Goal: Task Accomplishment & Management: Manage account settings

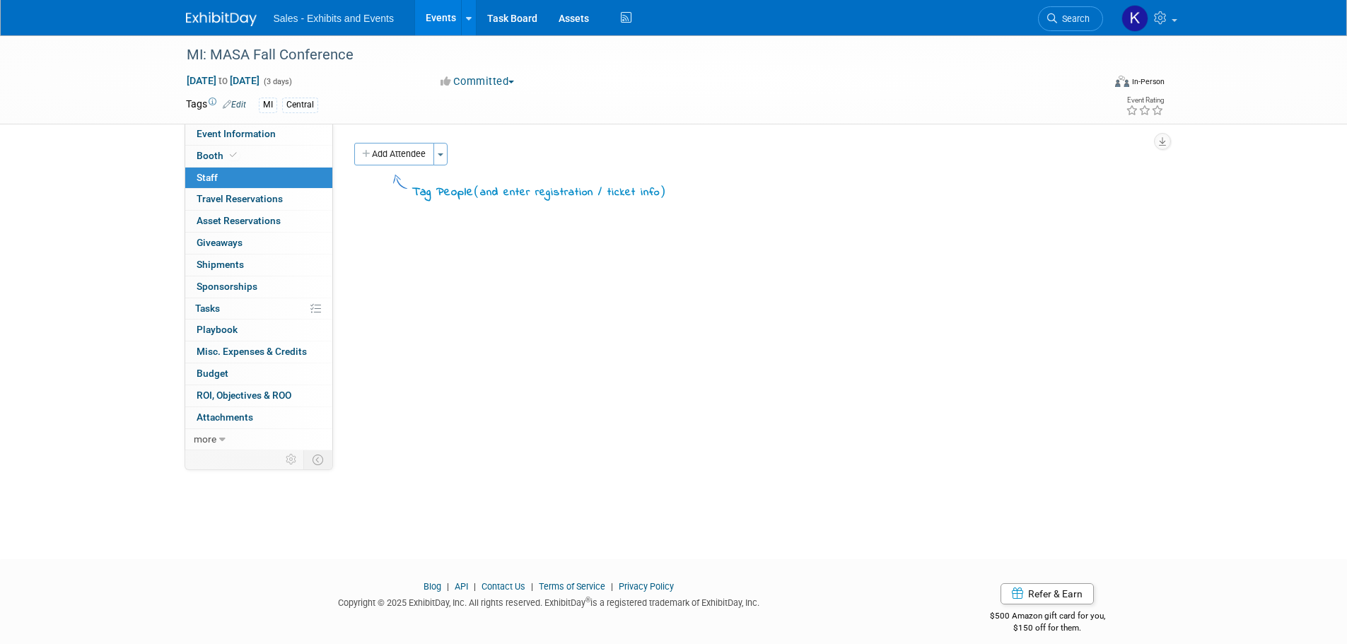
click at [195, 16] on img at bounding box center [221, 19] width 71 height 14
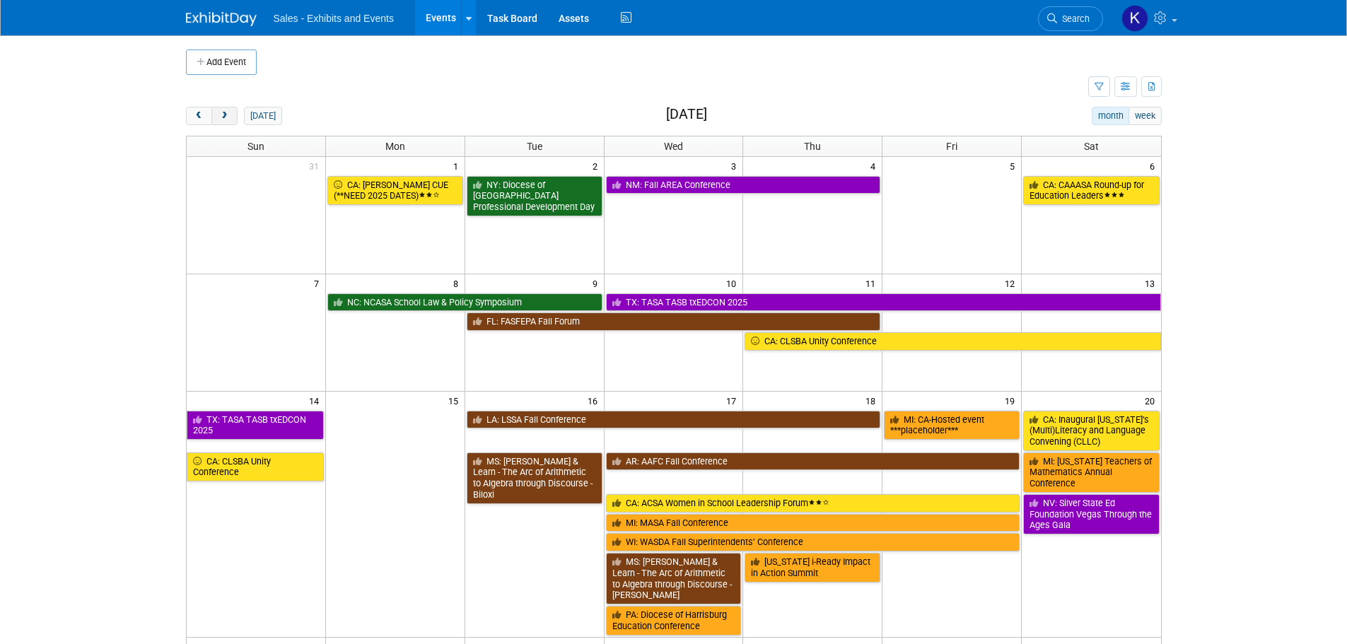
click at [227, 117] on span "next" at bounding box center [224, 116] width 11 height 9
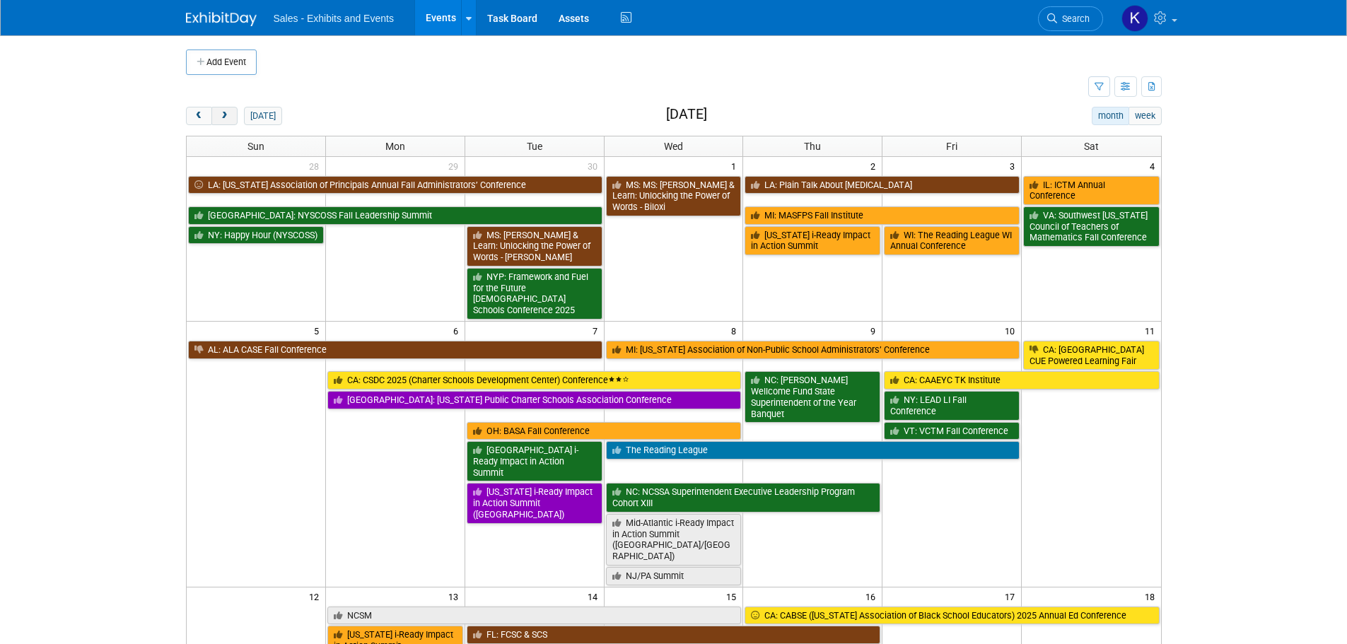
click at [227, 117] on span "next" at bounding box center [224, 116] width 11 height 9
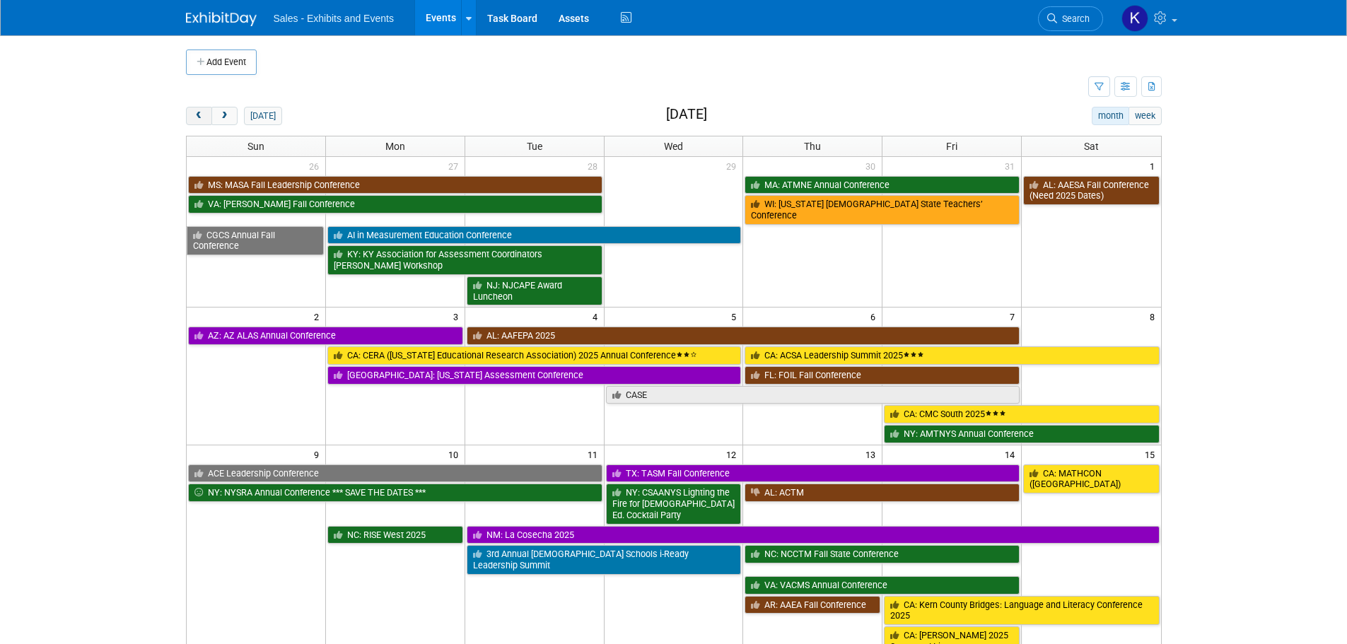
click at [199, 117] on span "prev" at bounding box center [199, 116] width 11 height 9
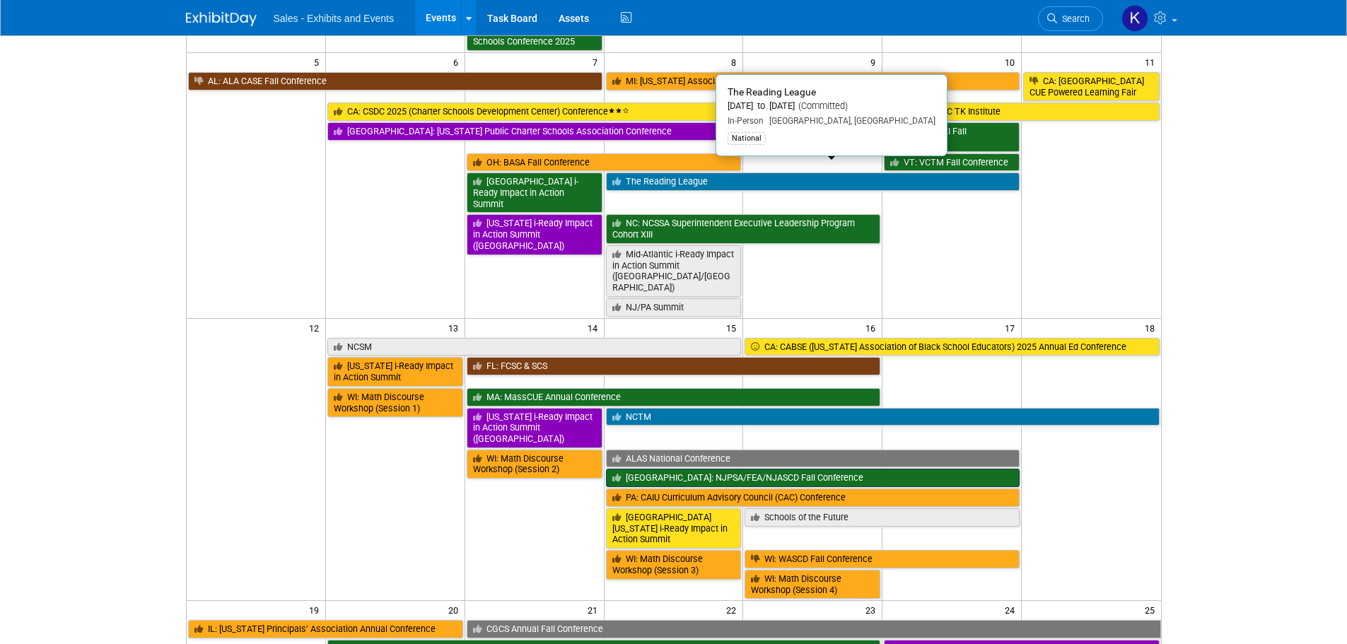
scroll to position [283, 0]
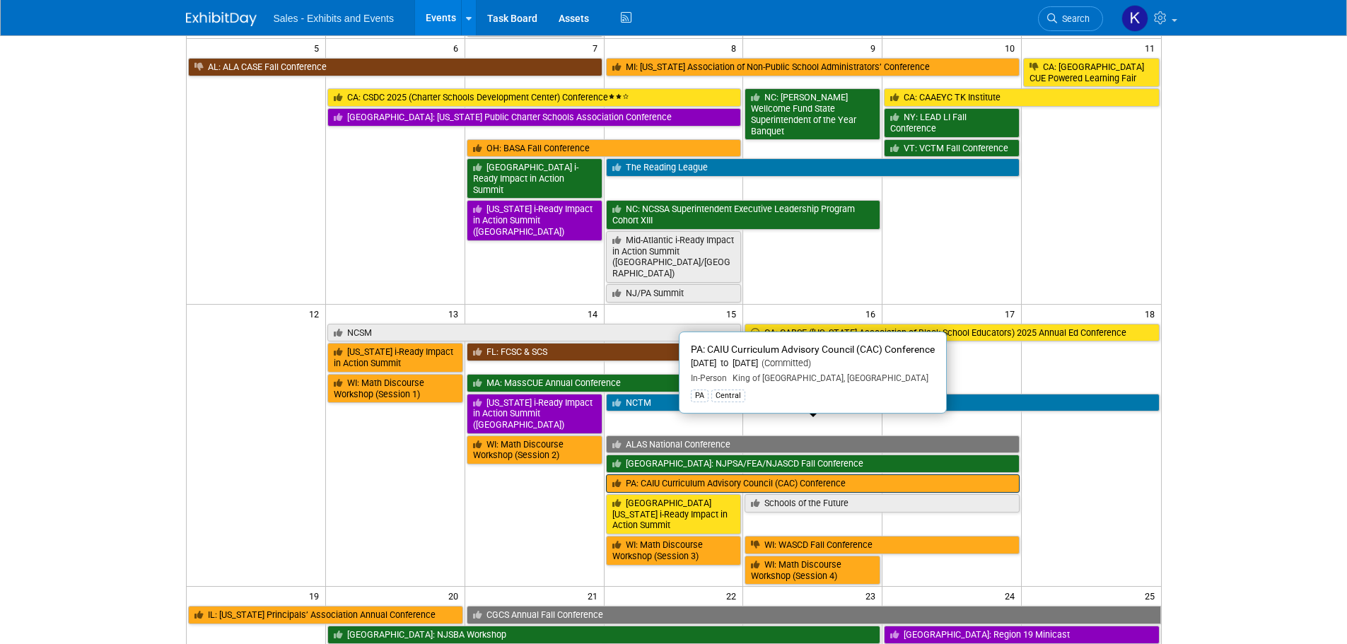
click at [796, 475] on link "PA: CAIU Curriculum Advisory Council (CAC) Conference" at bounding box center [813, 484] width 414 height 18
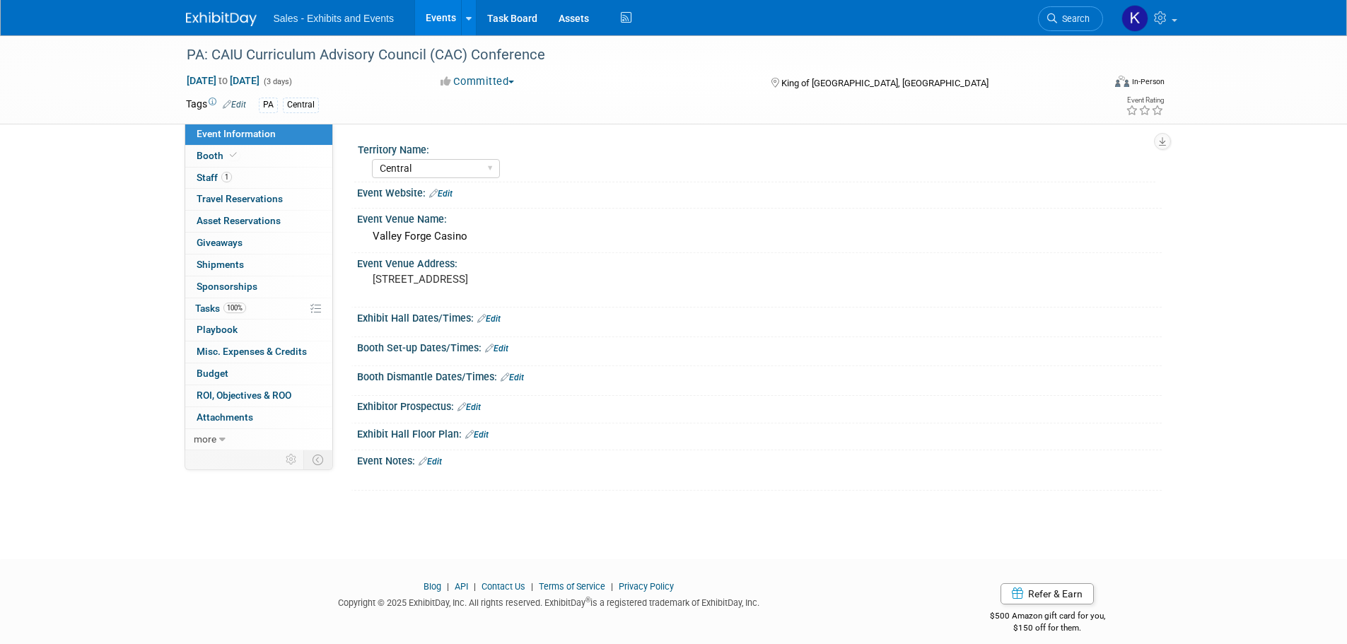
select select "Central"
click at [202, 168] on link "1 Staff 1" at bounding box center [258, 178] width 147 height 21
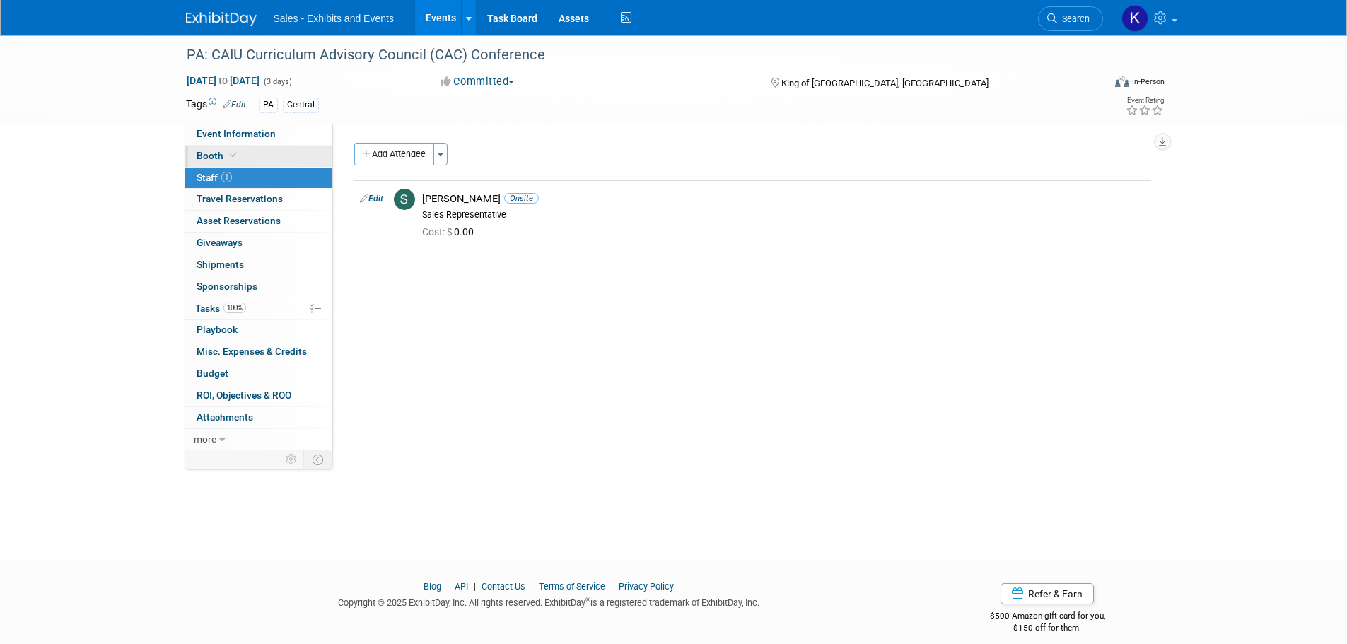
drag, startPoint x: 198, startPoint y: 159, endPoint x: 210, endPoint y: 156, distance: 12.4
click at [198, 158] on span "Booth" at bounding box center [218, 155] width 43 height 11
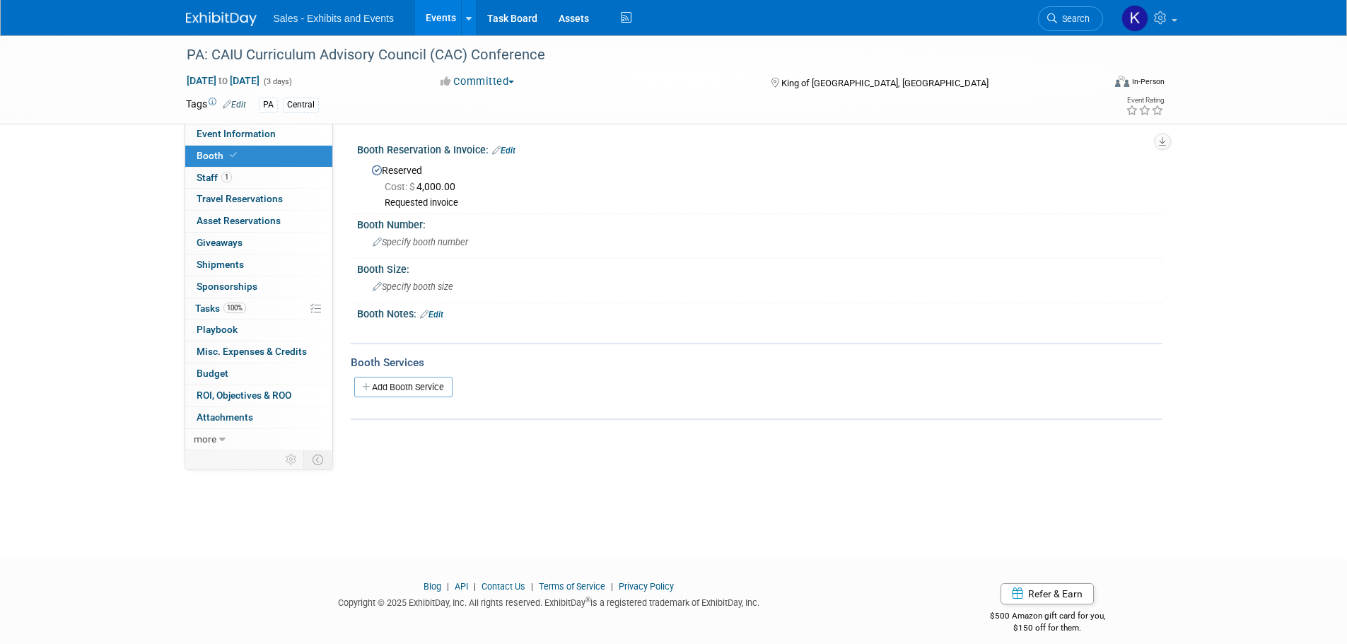
click at [513, 150] on link "Edit" at bounding box center [503, 151] width 23 height 10
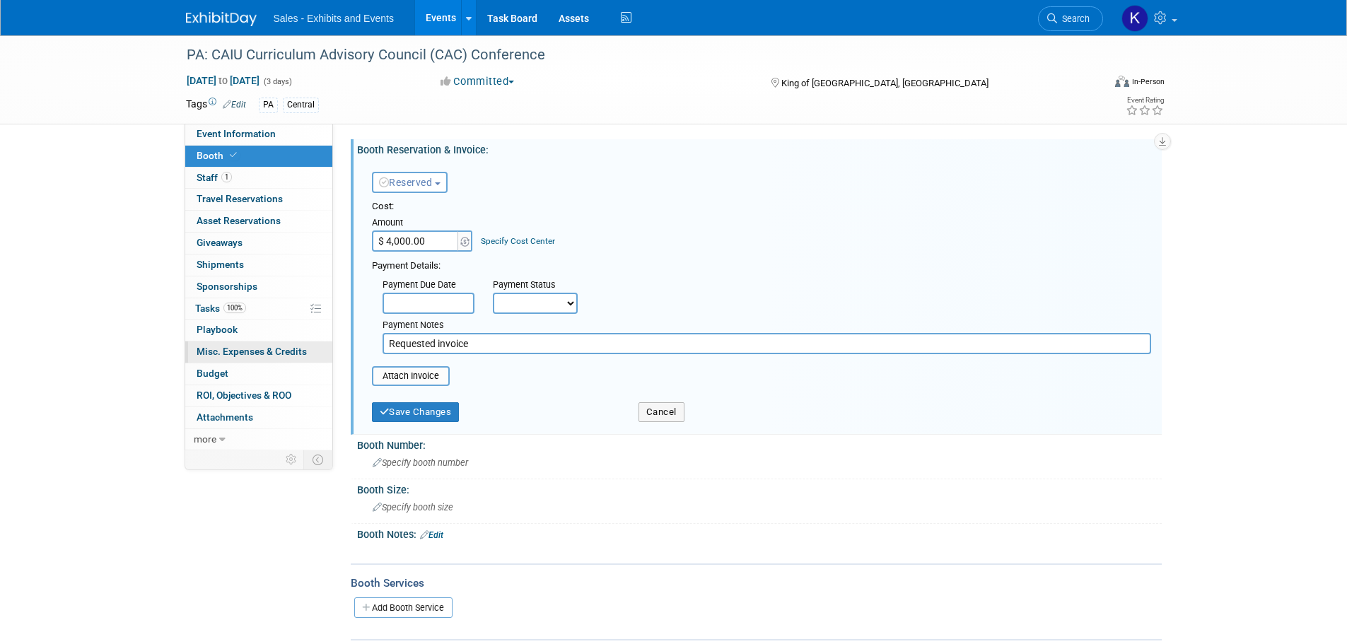
drag, startPoint x: 489, startPoint y: 340, endPoint x: 332, endPoint y: 347, distance: 157.9
click at [332, 347] on div "Event Information Event Info Booth Booth 1 Staff 1 Staff 0 Travel Reservations …" at bounding box center [673, 337] width 997 height 605
type input "Received invoice 8/15, submitted into Workday."
click at [409, 414] on button "Save Changes" at bounding box center [416, 412] width 88 height 20
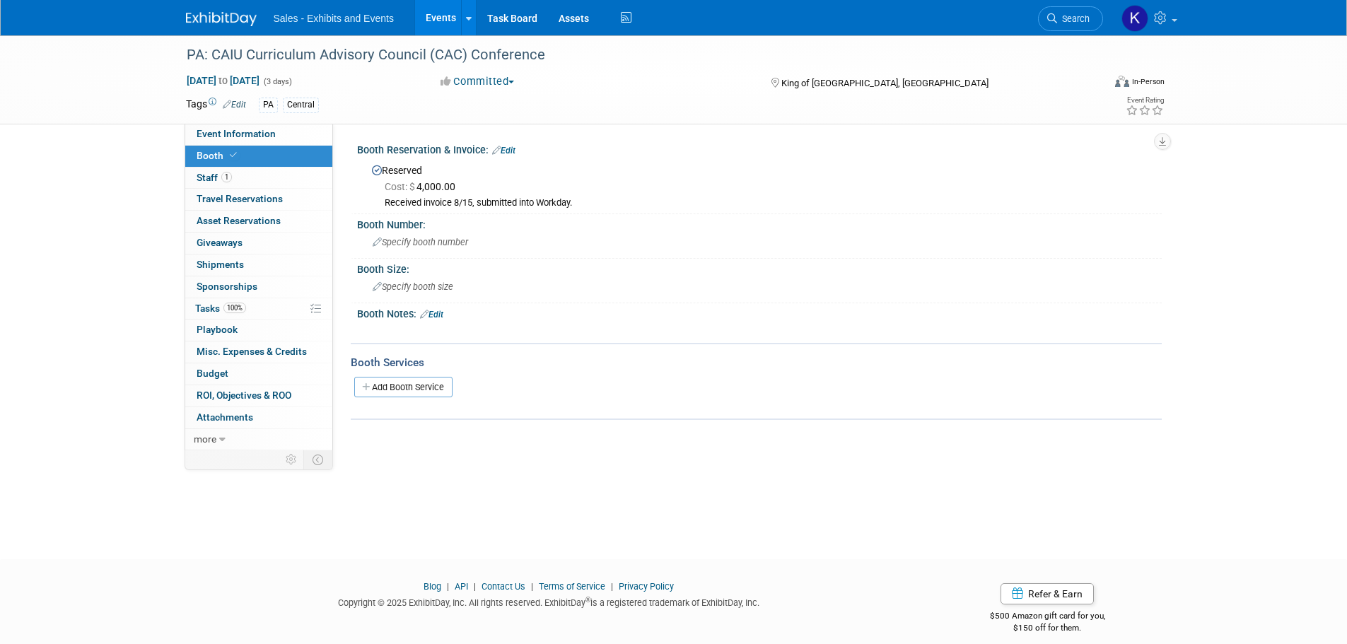
click at [207, 16] on img at bounding box center [221, 19] width 71 height 14
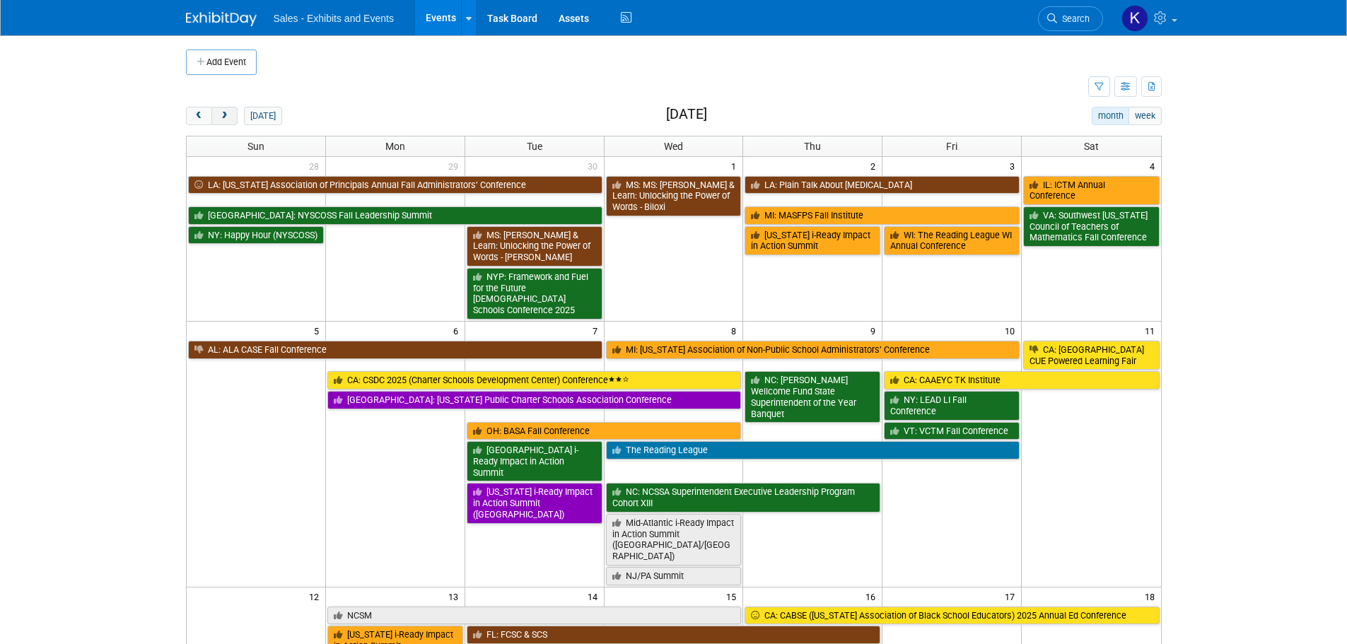
click at [222, 113] on span "next" at bounding box center [224, 116] width 11 height 9
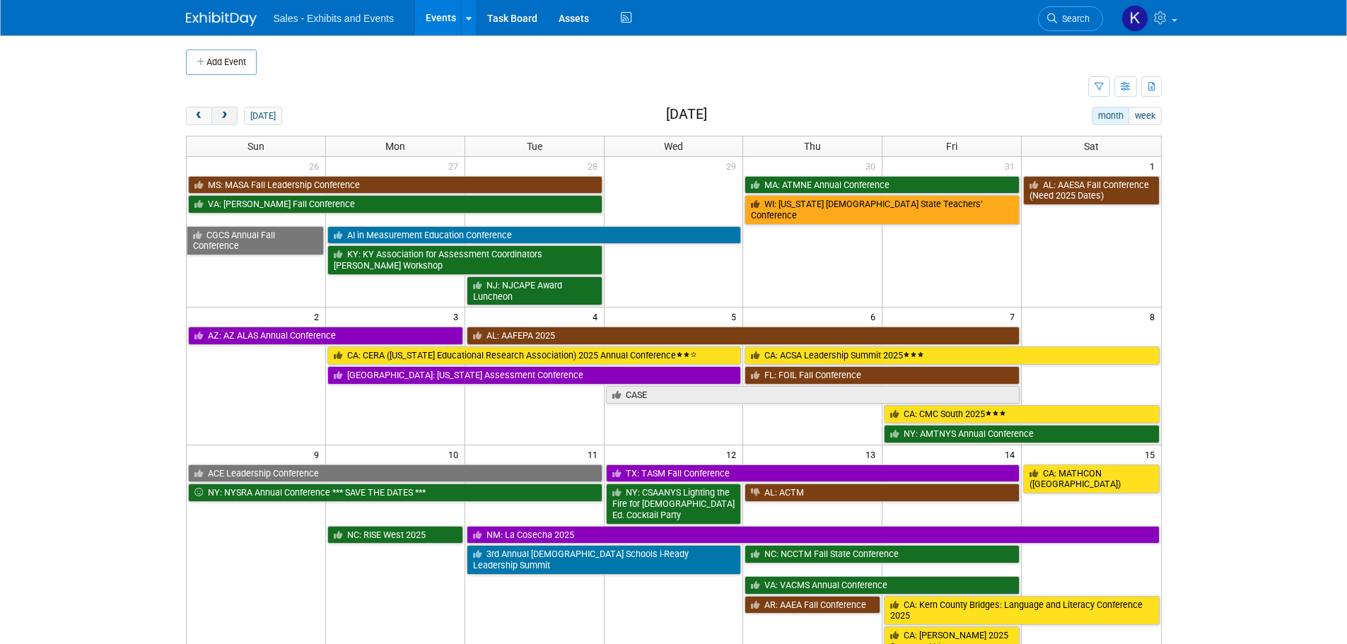
click at [221, 113] on span "next" at bounding box center [224, 116] width 11 height 9
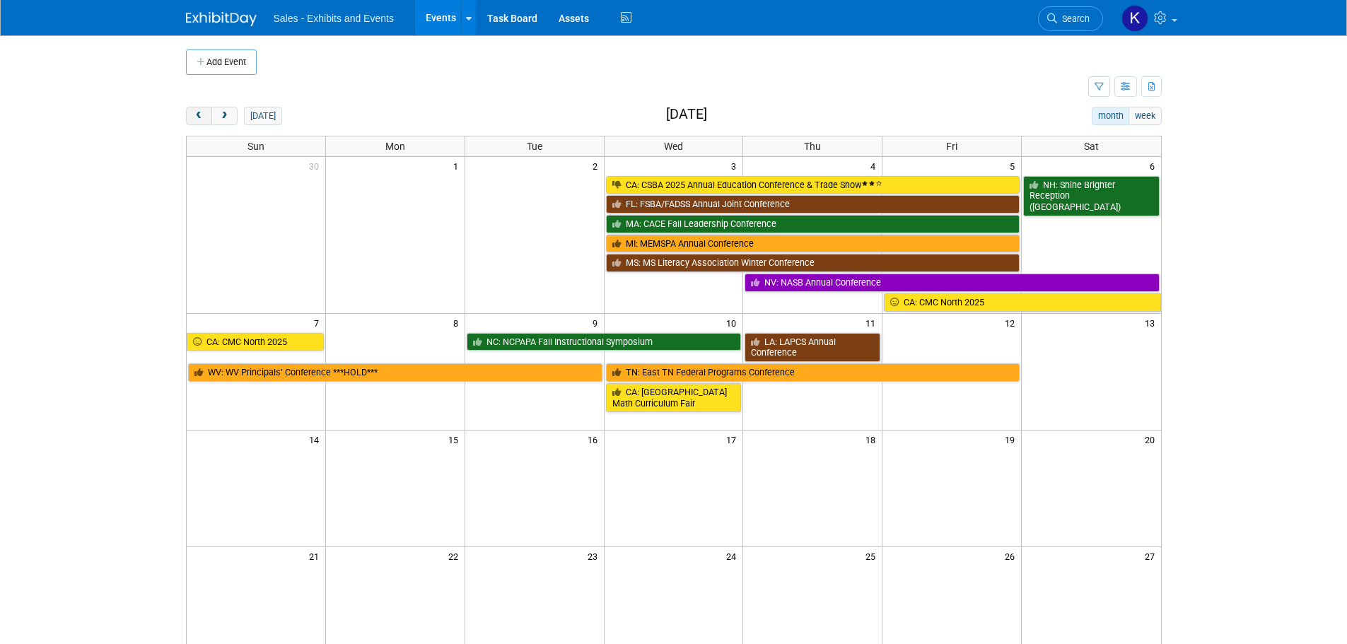
click at [195, 115] on span "prev" at bounding box center [199, 116] width 11 height 9
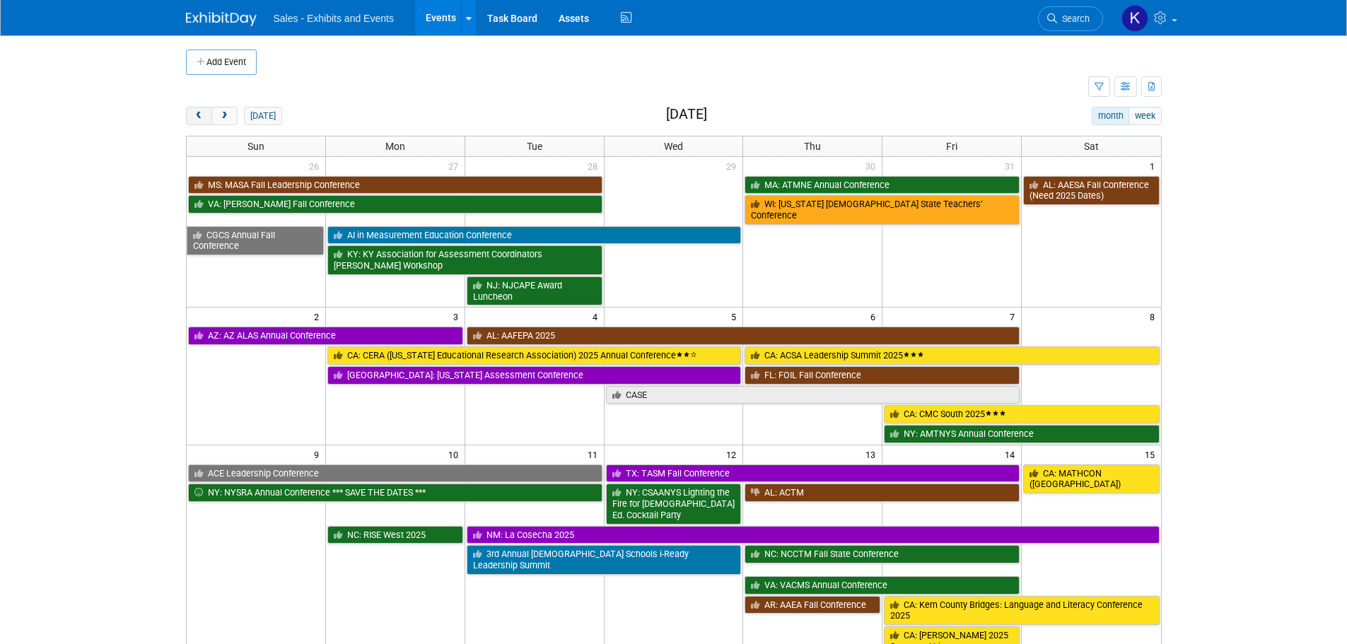
click at [195, 115] on span "prev" at bounding box center [199, 116] width 11 height 9
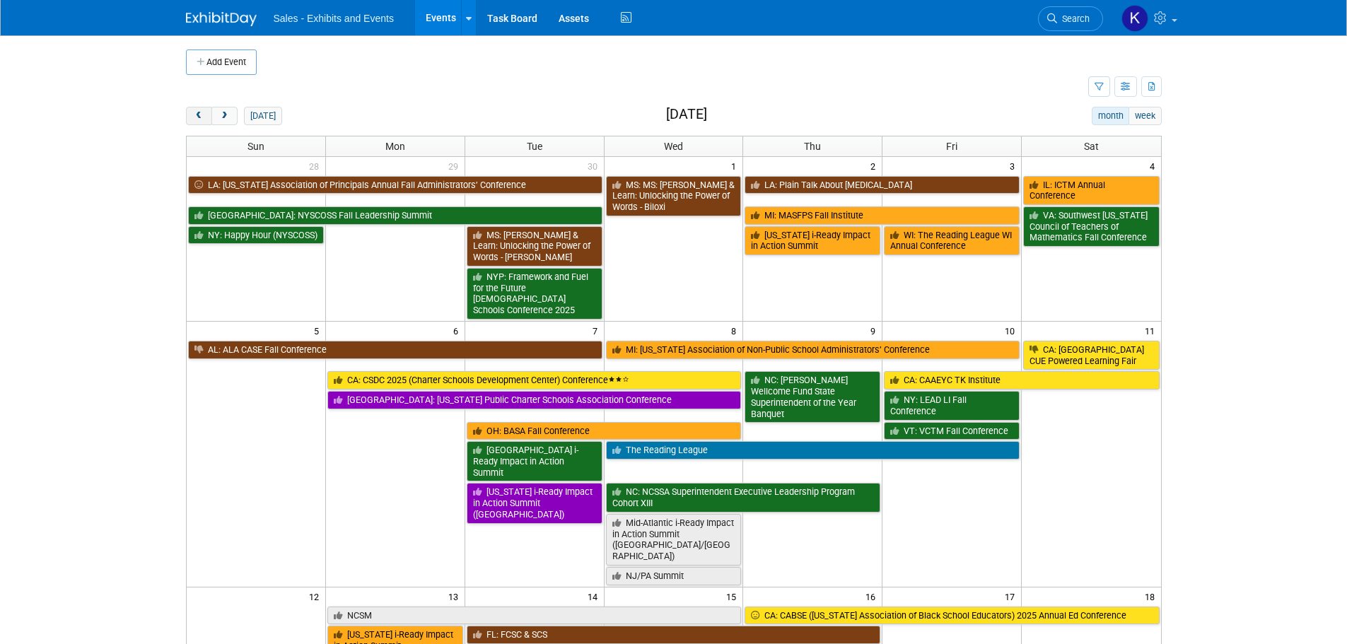
click at [195, 115] on span "prev" at bounding box center [199, 116] width 11 height 9
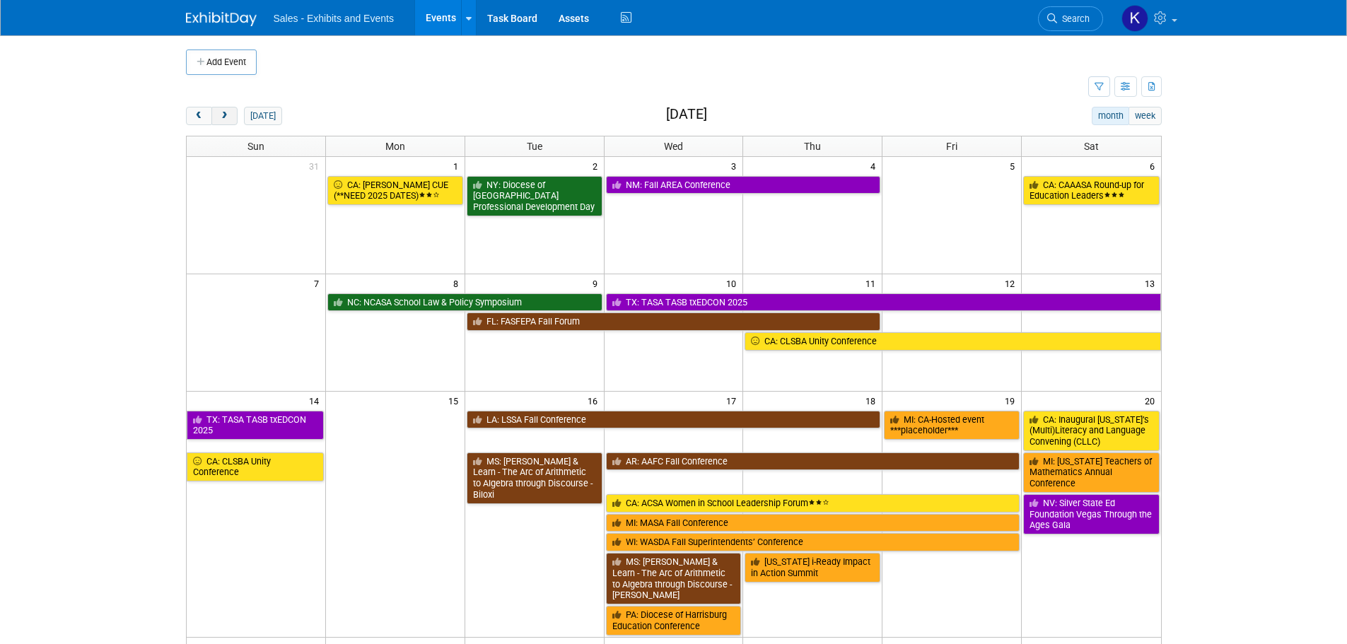
click at [221, 113] on span "next" at bounding box center [224, 116] width 11 height 9
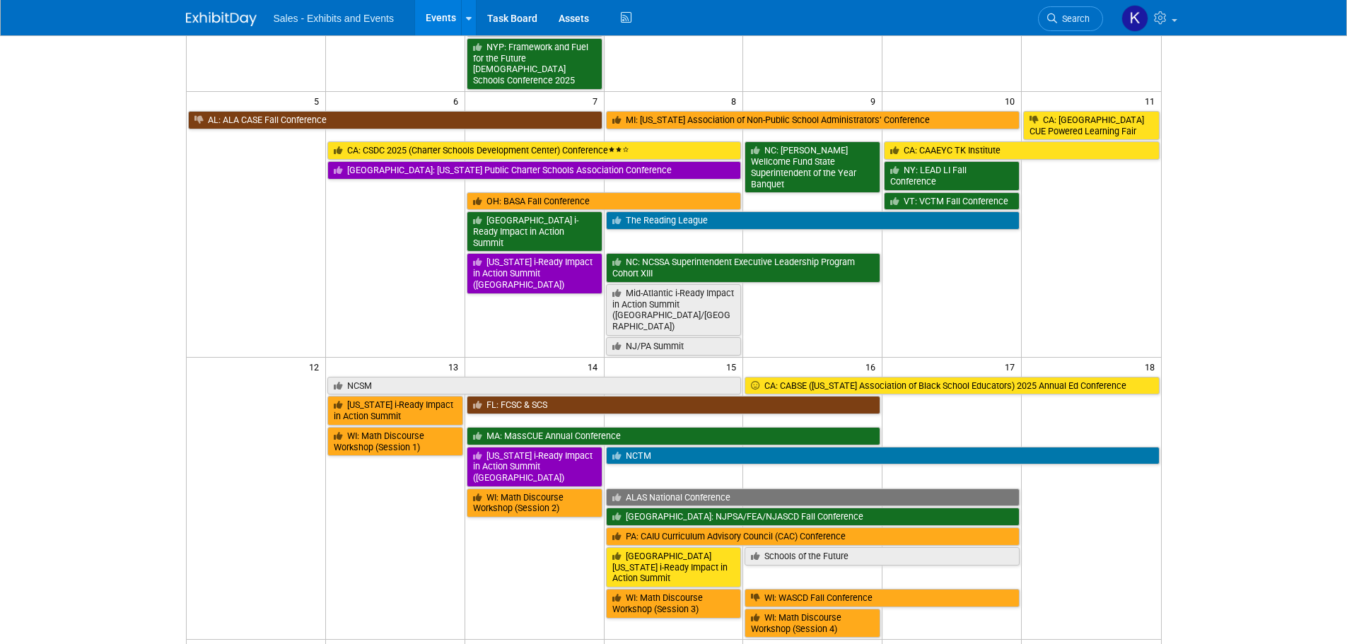
scroll to position [495, 0]
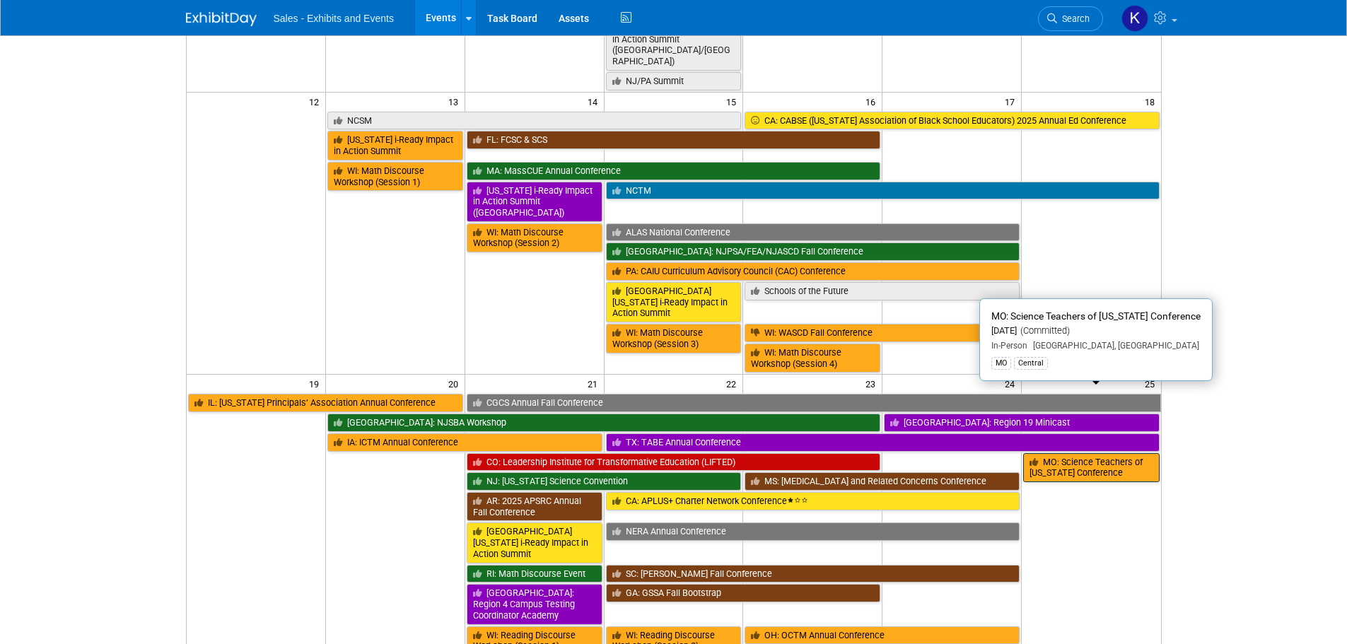
click at [1067, 453] on link "MO: Science Teachers of [US_STATE] Conference" at bounding box center [1091, 467] width 136 height 29
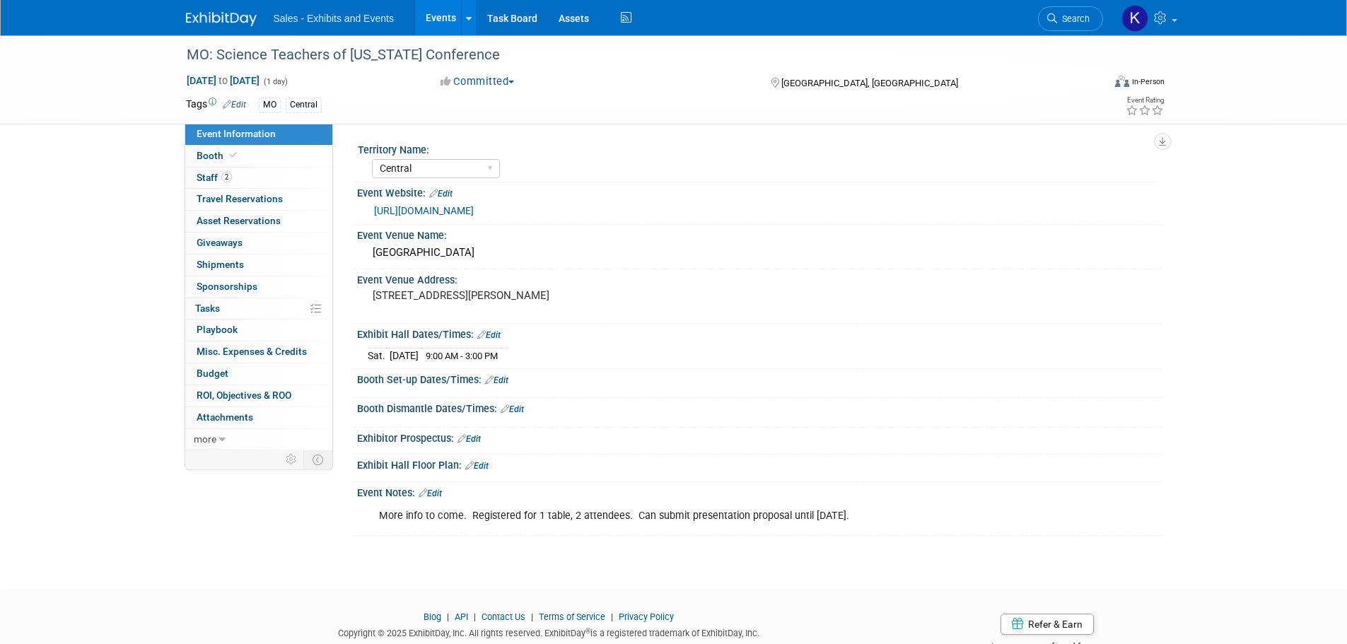
select select "Central"
click at [217, 161] on span "Booth" at bounding box center [218, 155] width 43 height 11
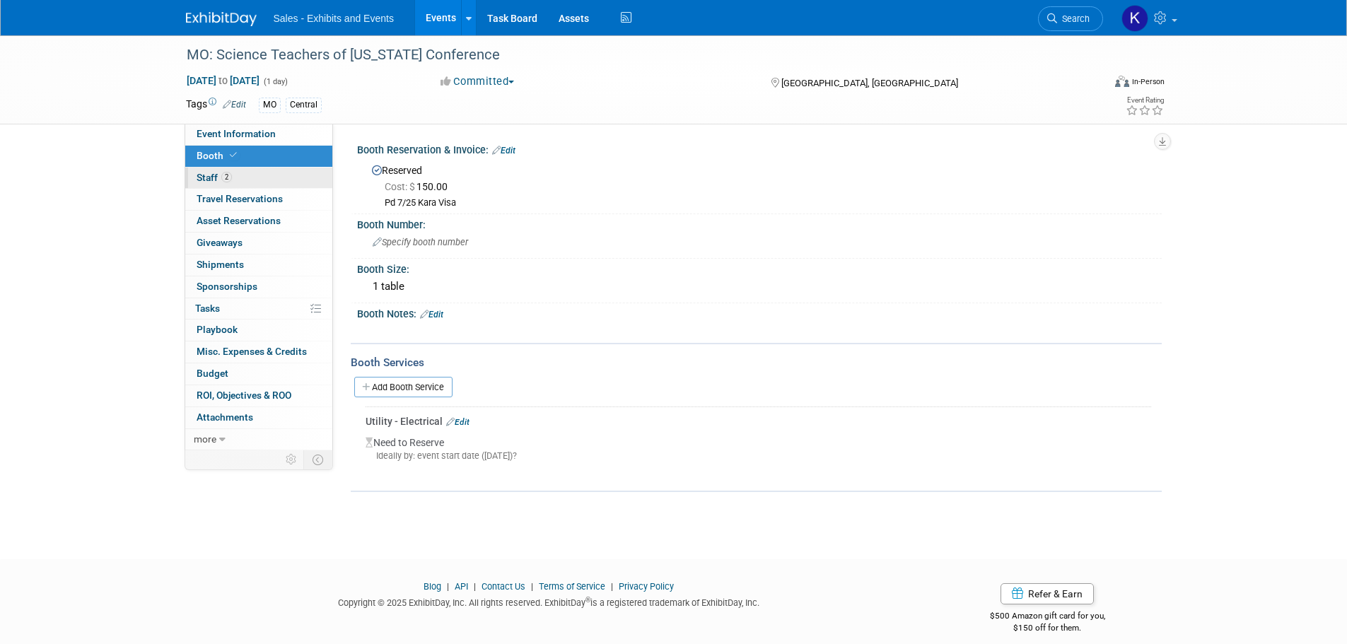
click at [195, 176] on link "2 Staff 2" at bounding box center [258, 178] width 147 height 21
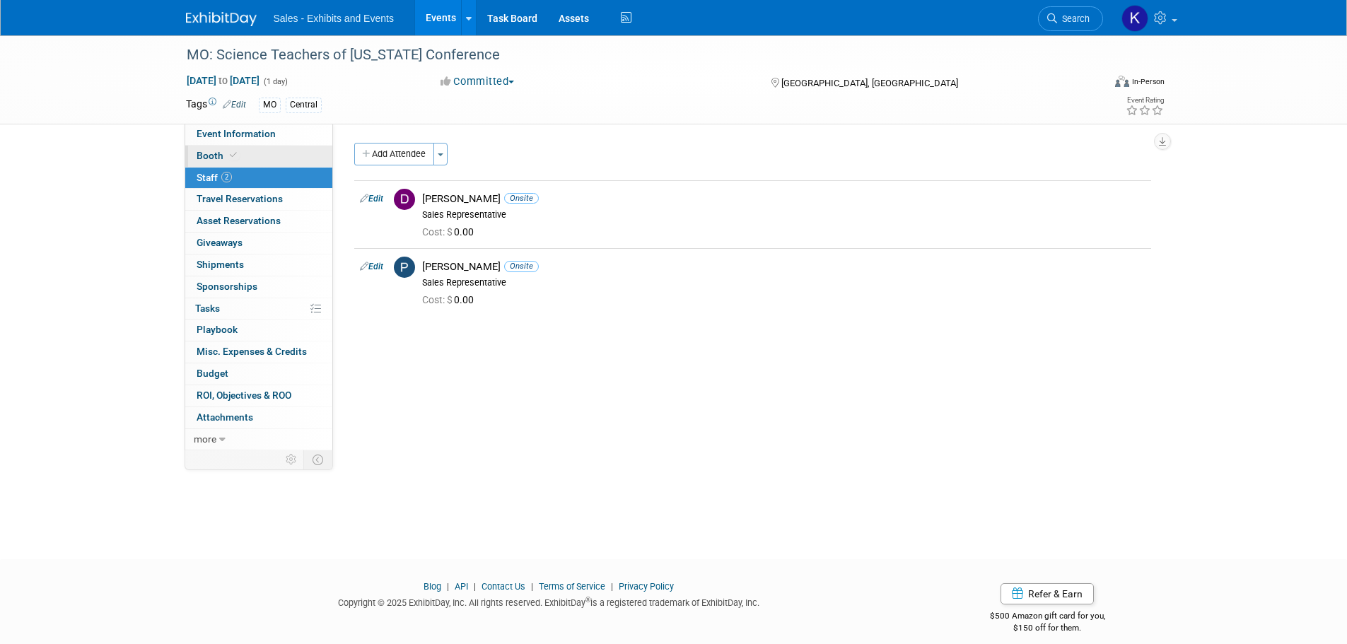
click at [199, 156] on span "Booth" at bounding box center [218, 155] width 43 height 11
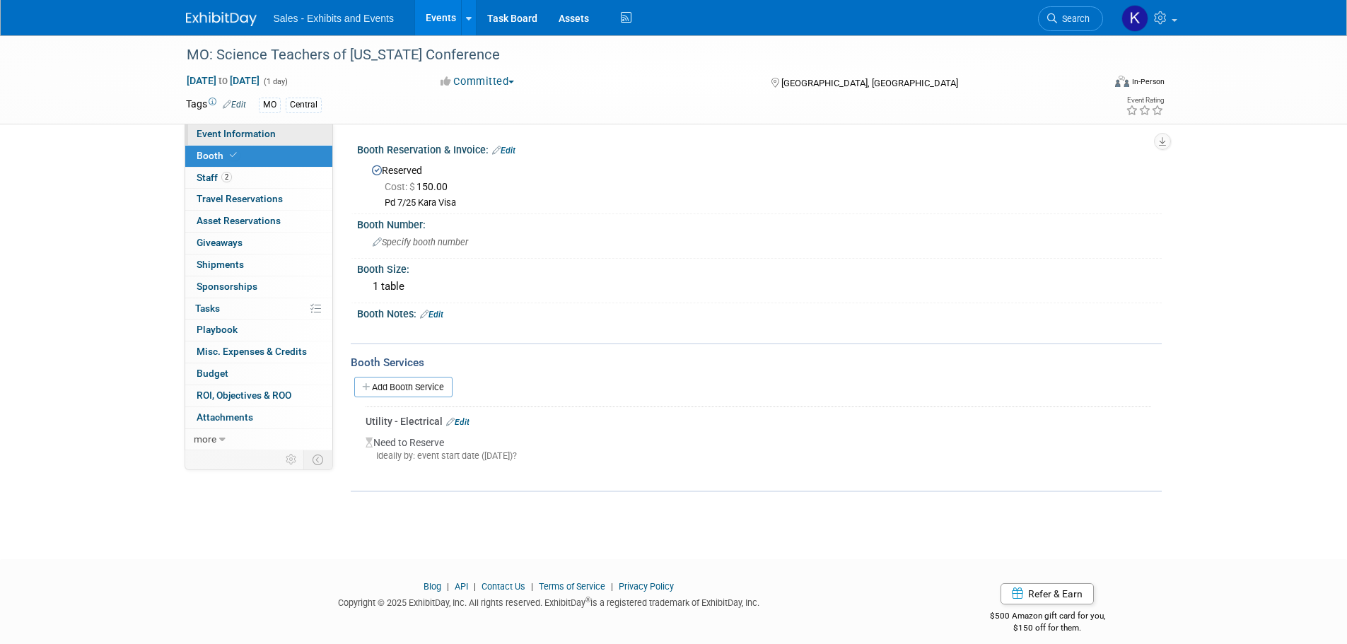
click at [219, 134] on span "Event Information" at bounding box center [236, 133] width 79 height 11
select select "Central"
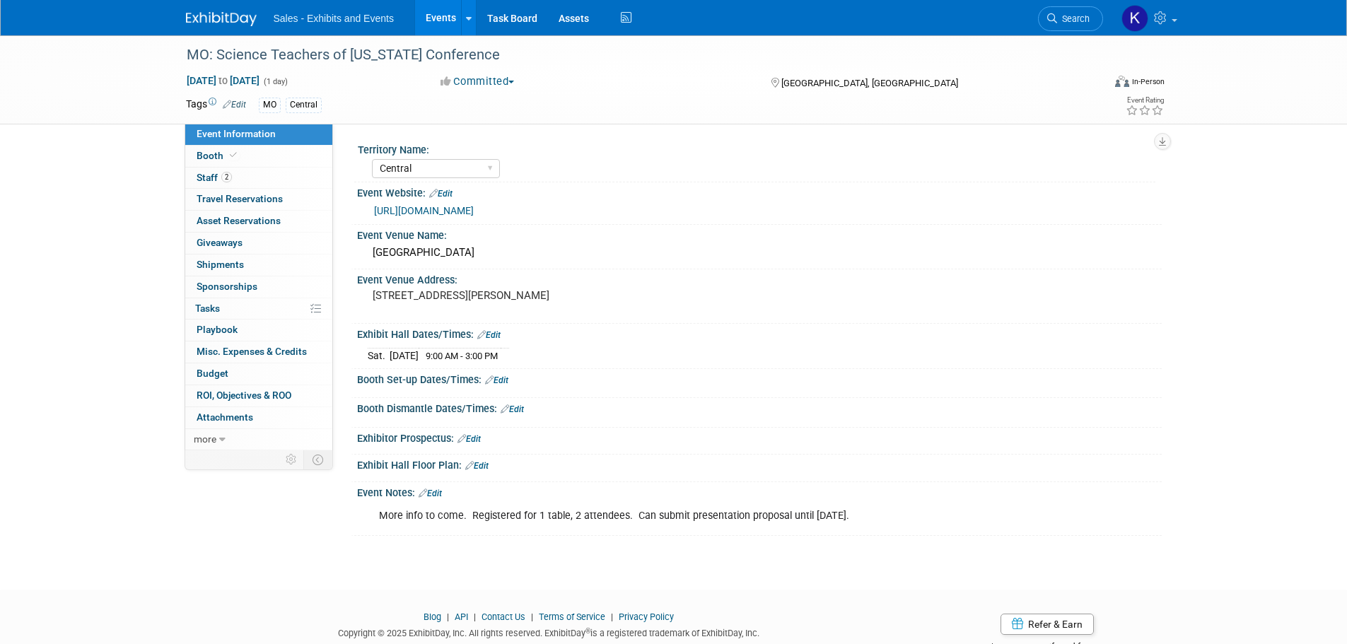
click at [230, 21] on img at bounding box center [221, 19] width 71 height 14
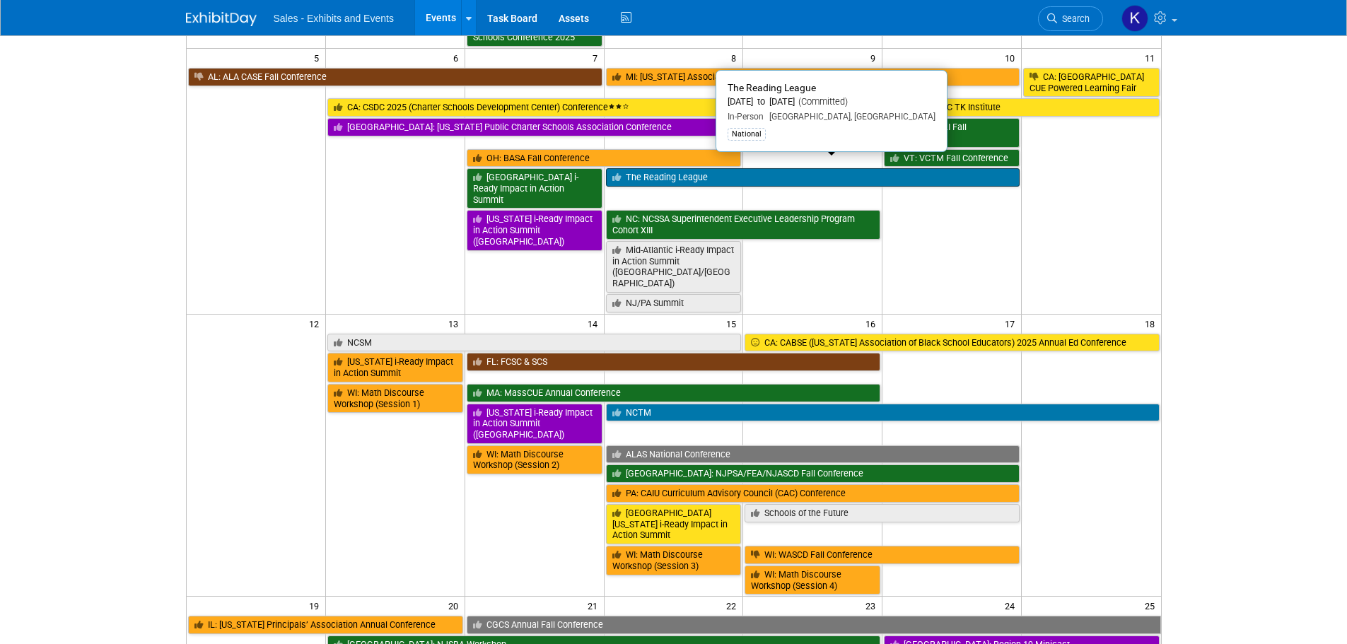
scroll to position [283, 0]
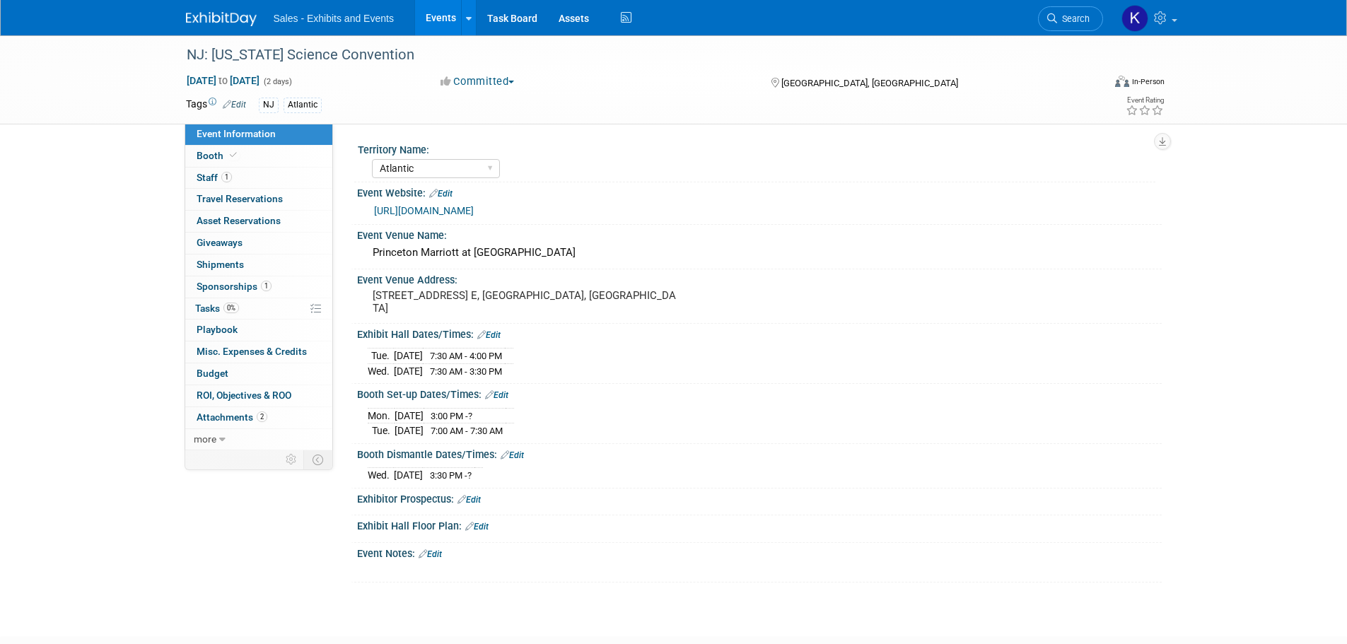
select select "Atlantic"
click at [215, 158] on span "Booth" at bounding box center [218, 155] width 43 height 11
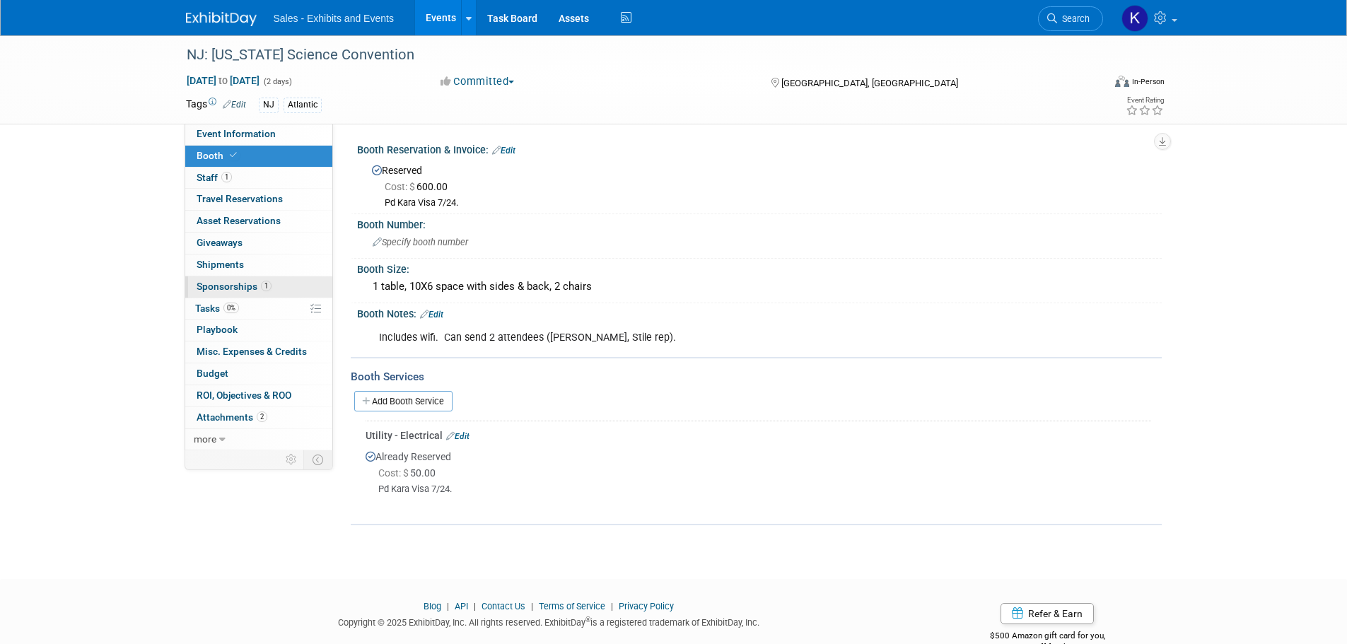
click at [217, 286] on span "Sponsorships 1" at bounding box center [234, 286] width 75 height 11
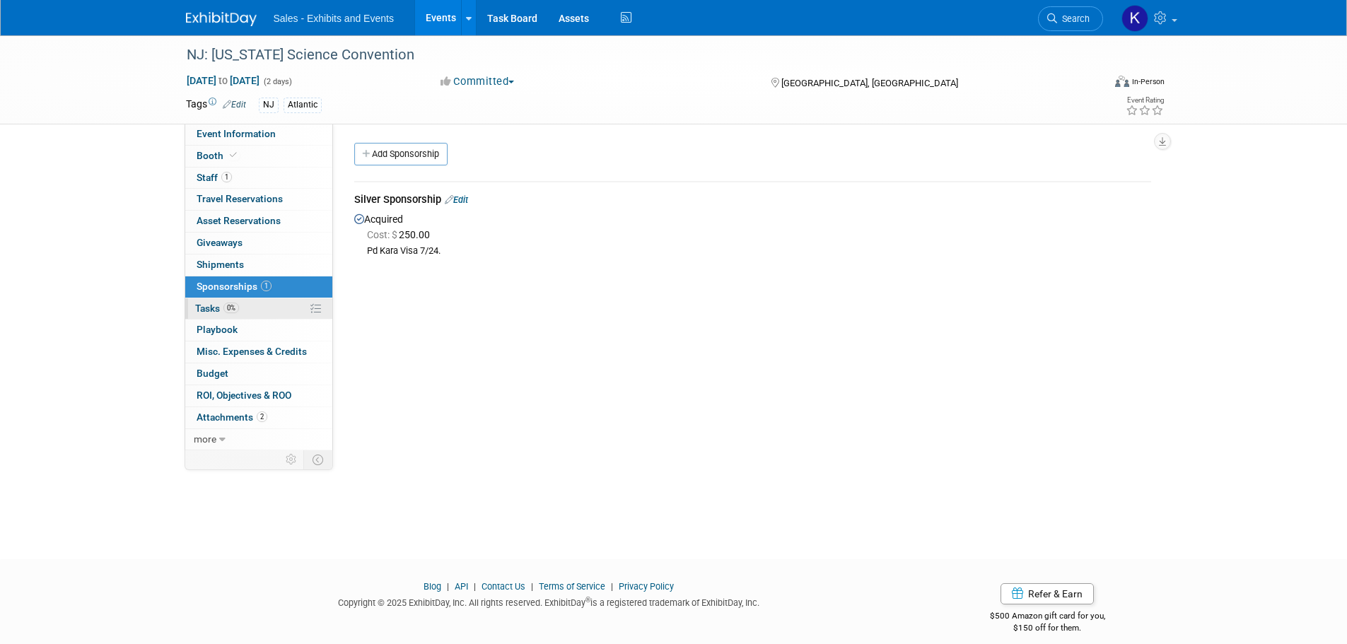
click at [209, 308] on span "Tasks 0%" at bounding box center [217, 308] width 44 height 11
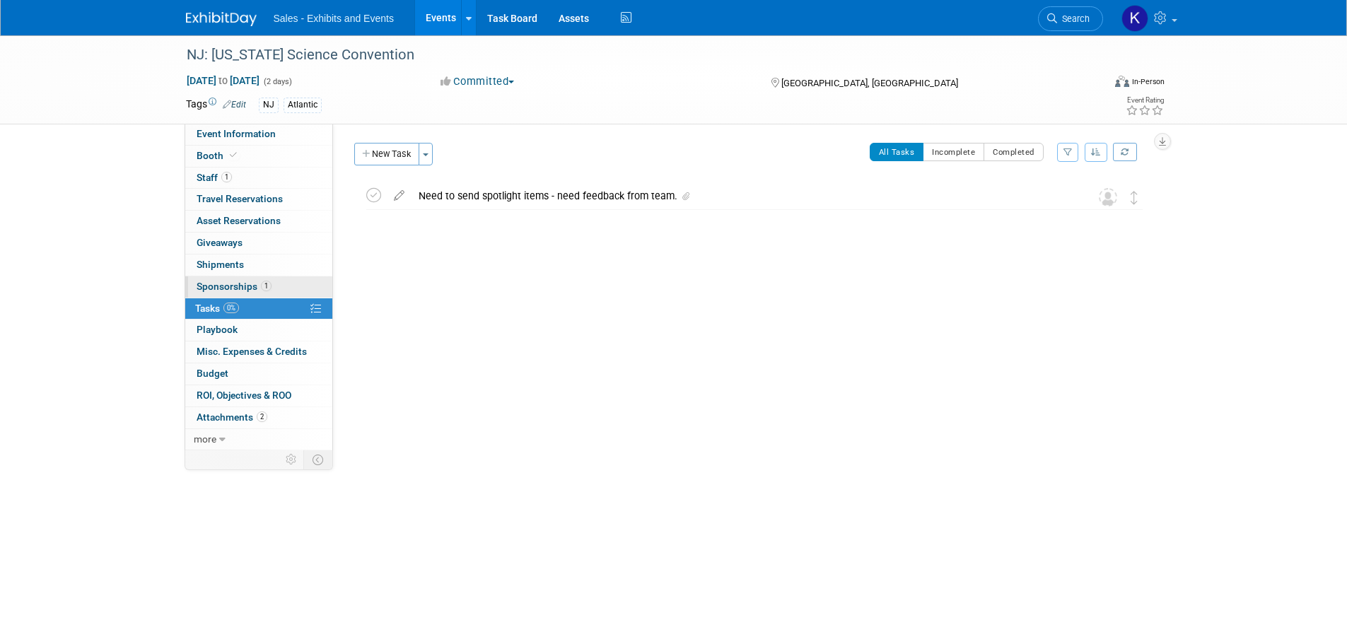
click at [209, 277] on link "1 Sponsorships 1" at bounding box center [258, 287] width 147 height 21
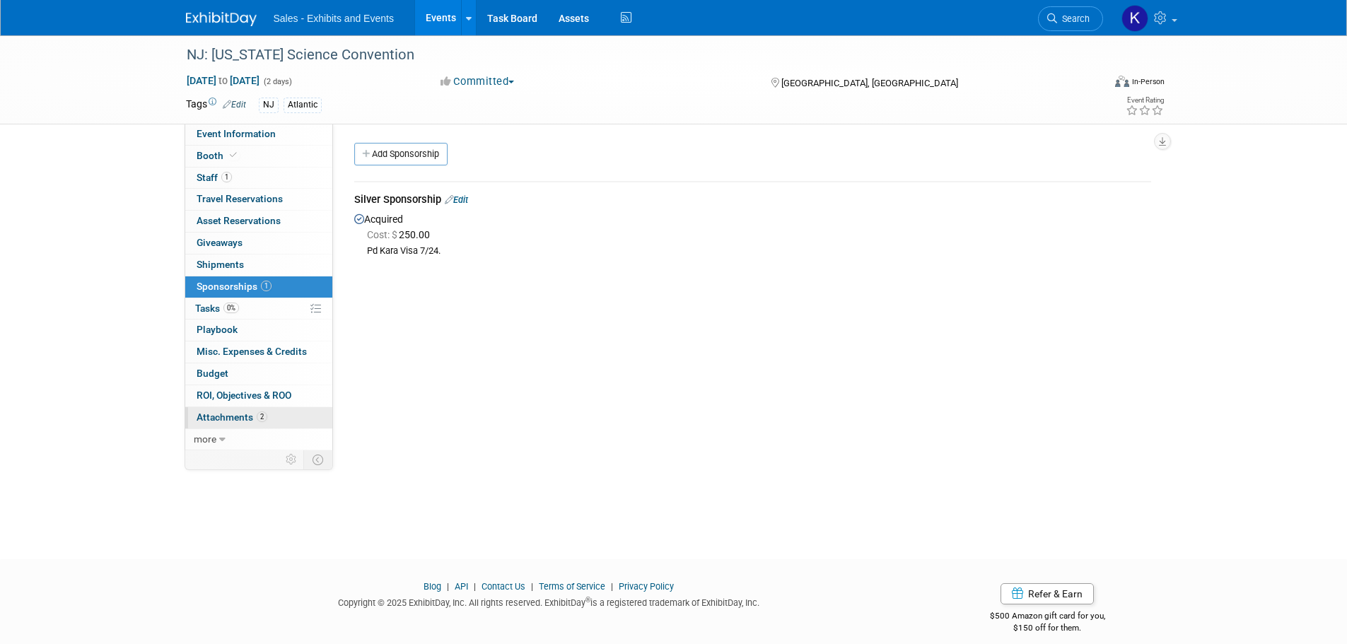
click at [214, 412] on span "Attachments 2" at bounding box center [232, 417] width 71 height 11
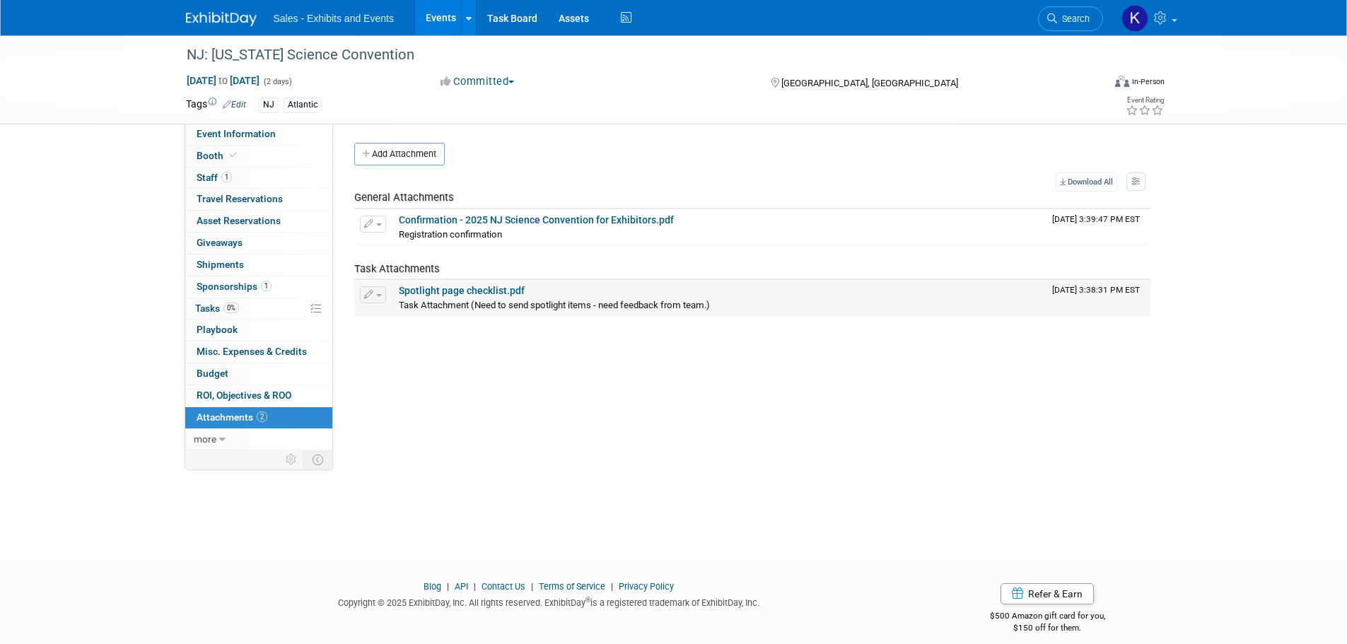
click at [459, 289] on link "Spotlight page checklist.pdf" at bounding box center [462, 290] width 126 height 11
